Goal: Transaction & Acquisition: Purchase product/service

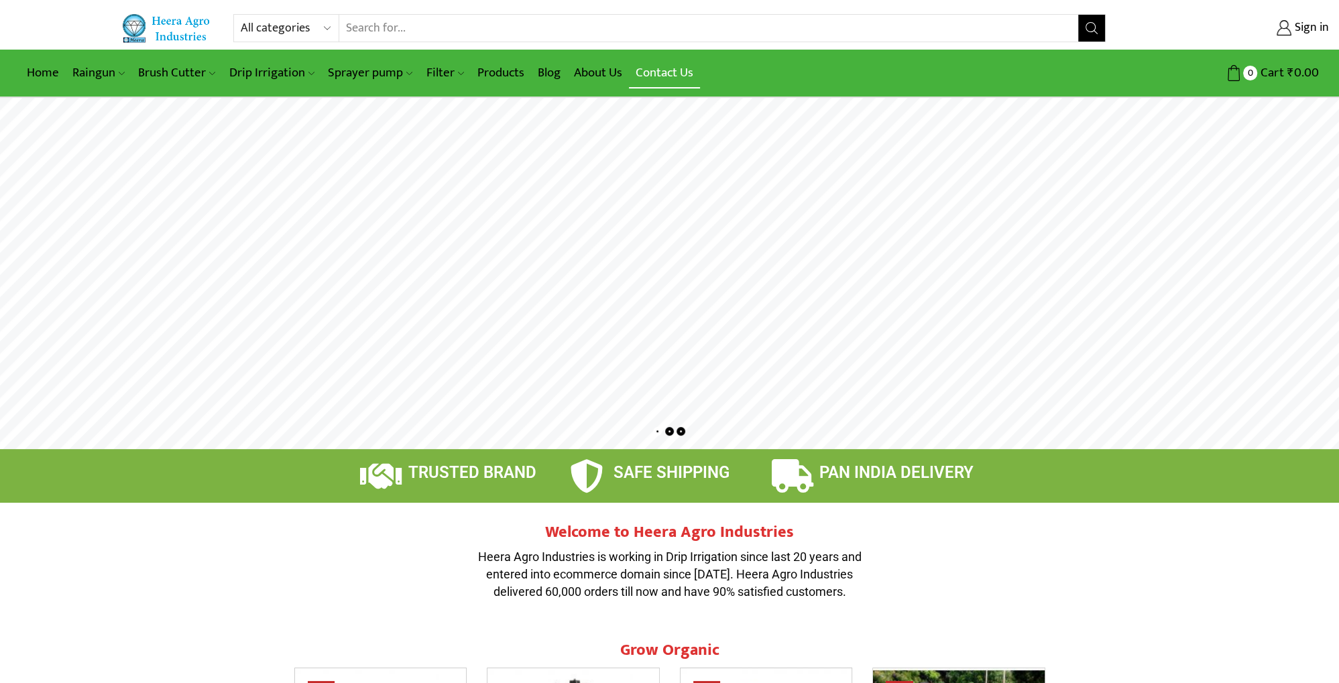
click at [666, 79] on link "Contact Us" at bounding box center [664, 73] width 71 height 32
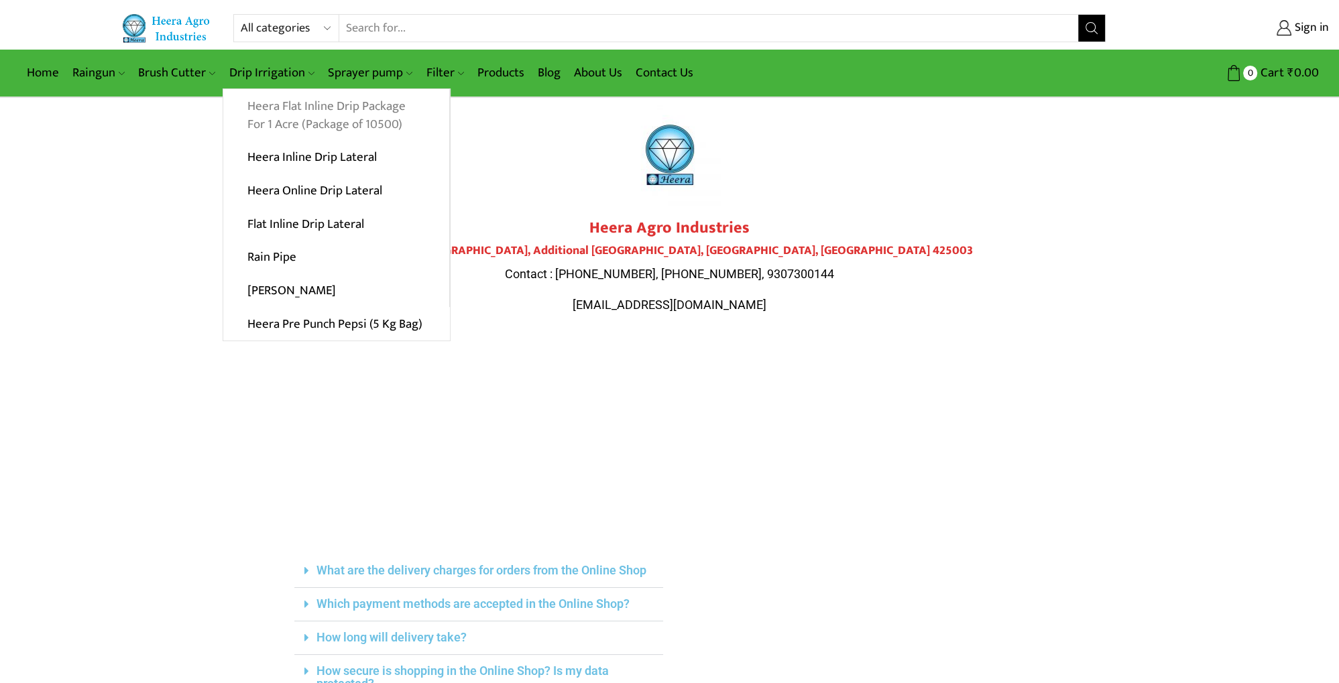
click at [373, 117] on link "Heera Flat Inline Drip Package For 1 Acre (Package of 10500)" at bounding box center [336, 115] width 226 height 52
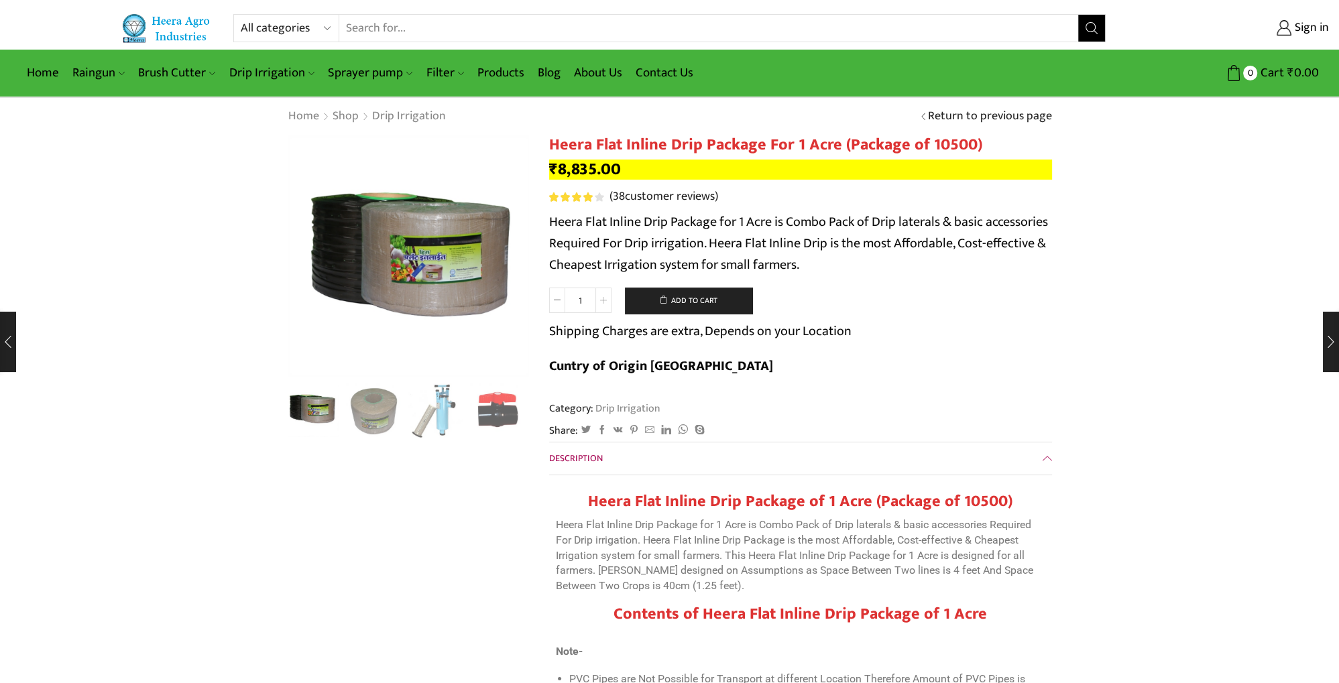
click at [602, 309] on span at bounding box center [604, 300] width 16 height 25
type input "5"
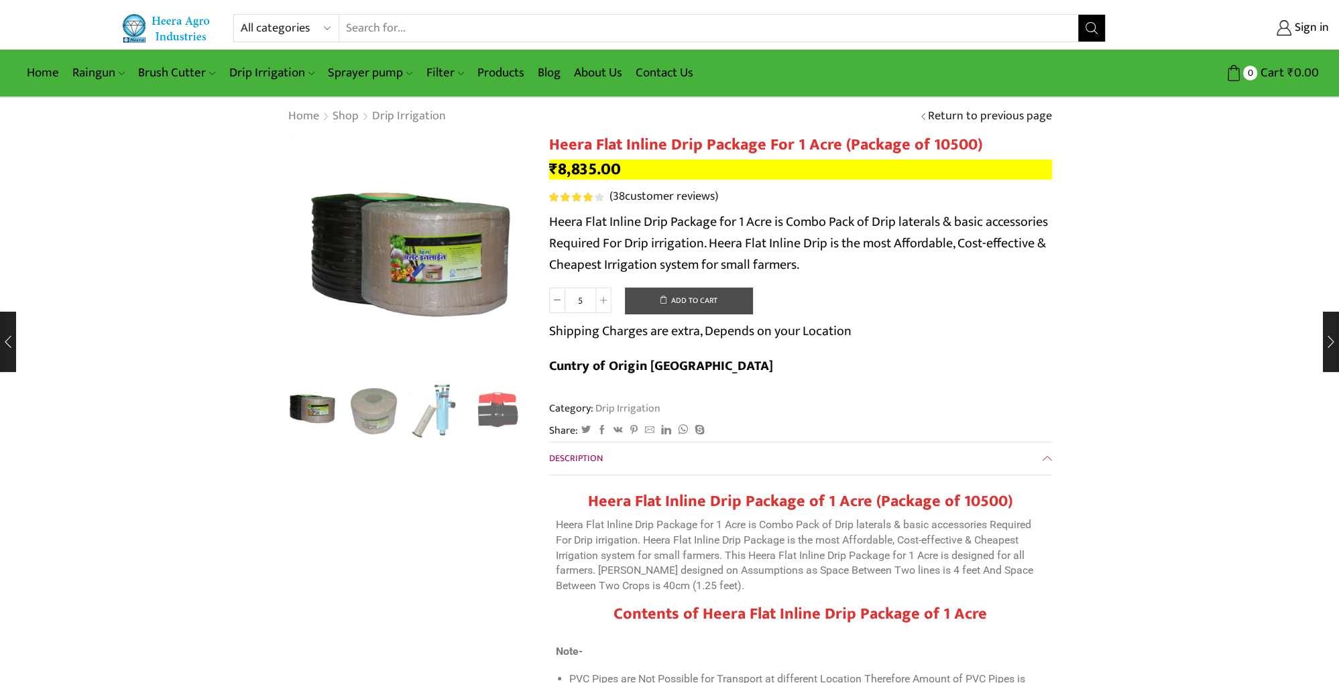
click at [667, 294] on button "Add to cart" at bounding box center [688, 301] width 127 height 27
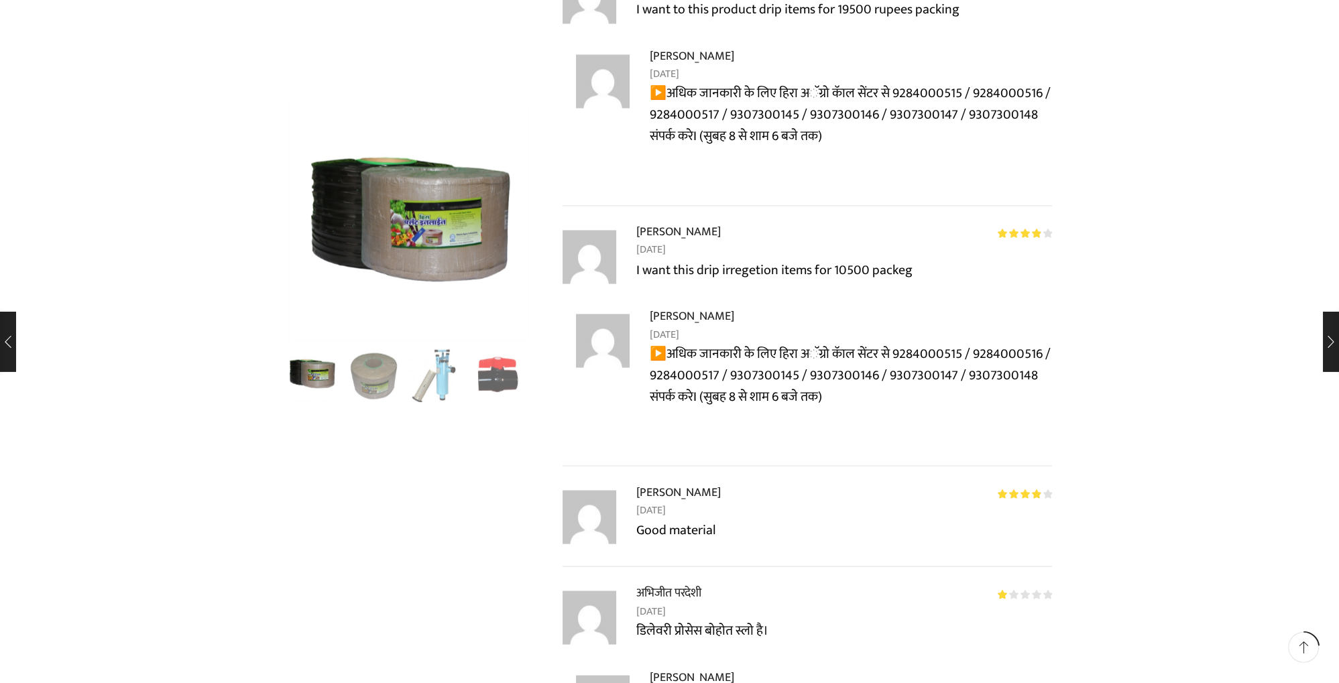
scroll to position [3146, 0]
